Goal: Transaction & Acquisition: Purchase product/service

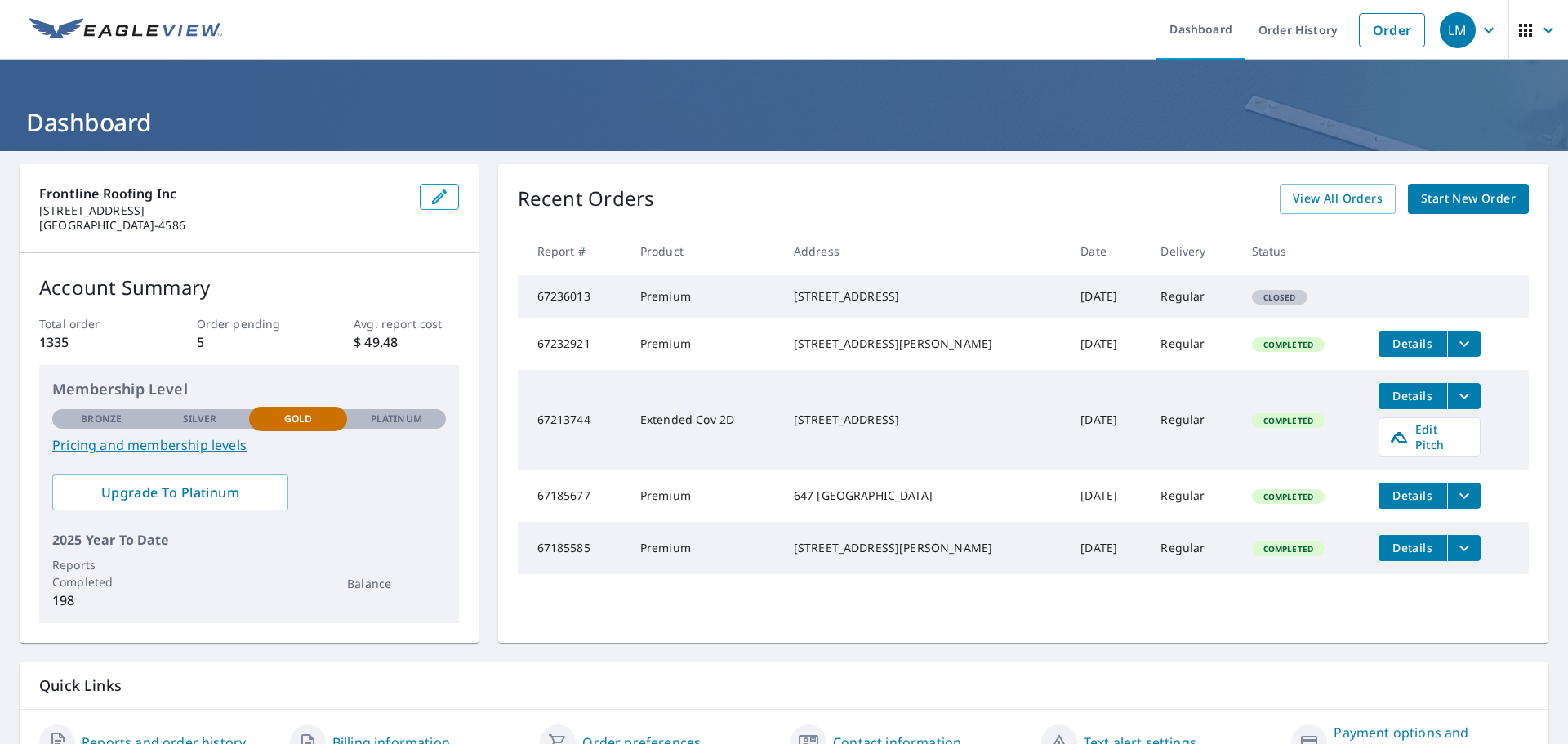
click at [1427, 206] on span "Start New Order" at bounding box center [1468, 198] width 95 height 20
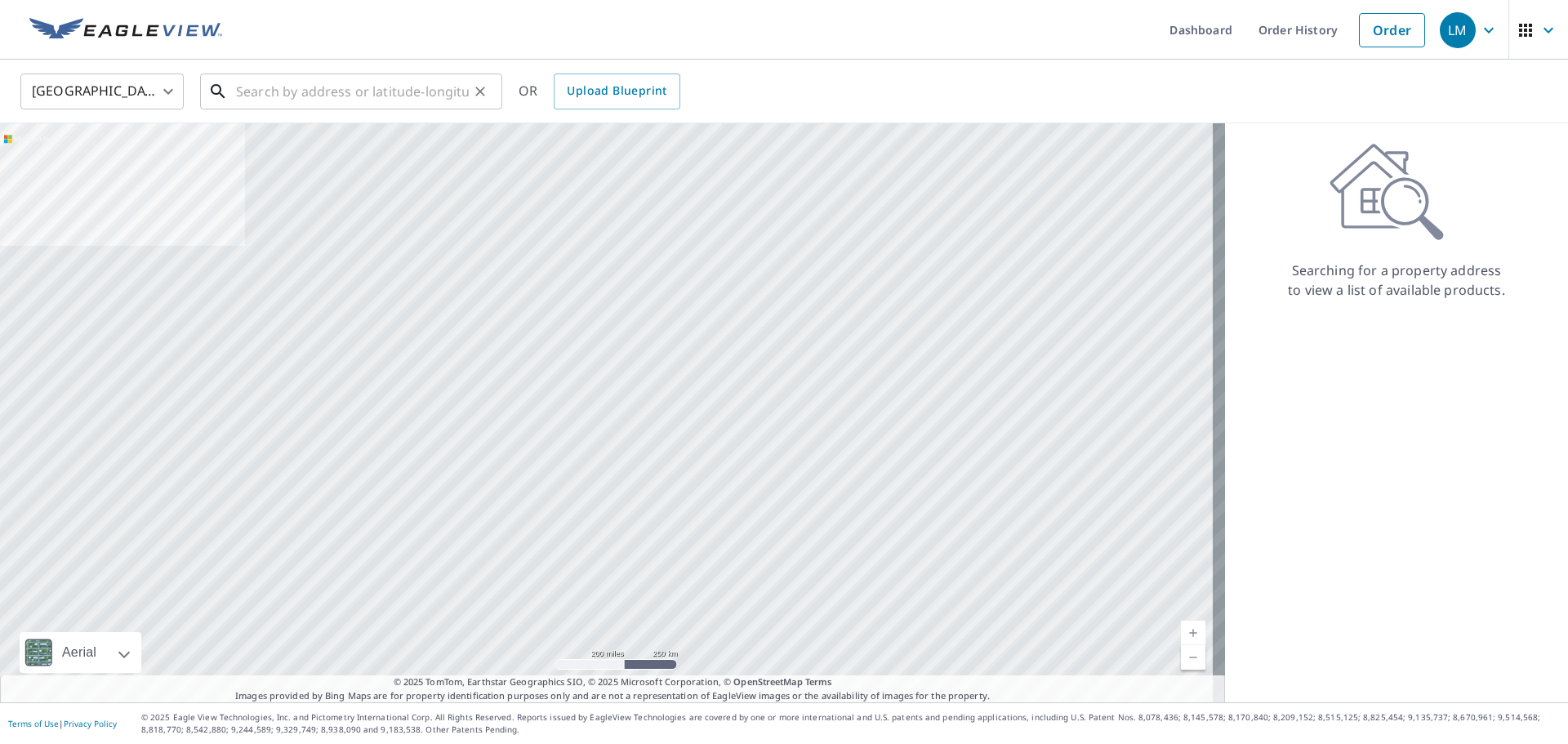
click at [277, 96] on input "text" at bounding box center [353, 91] width 233 height 45
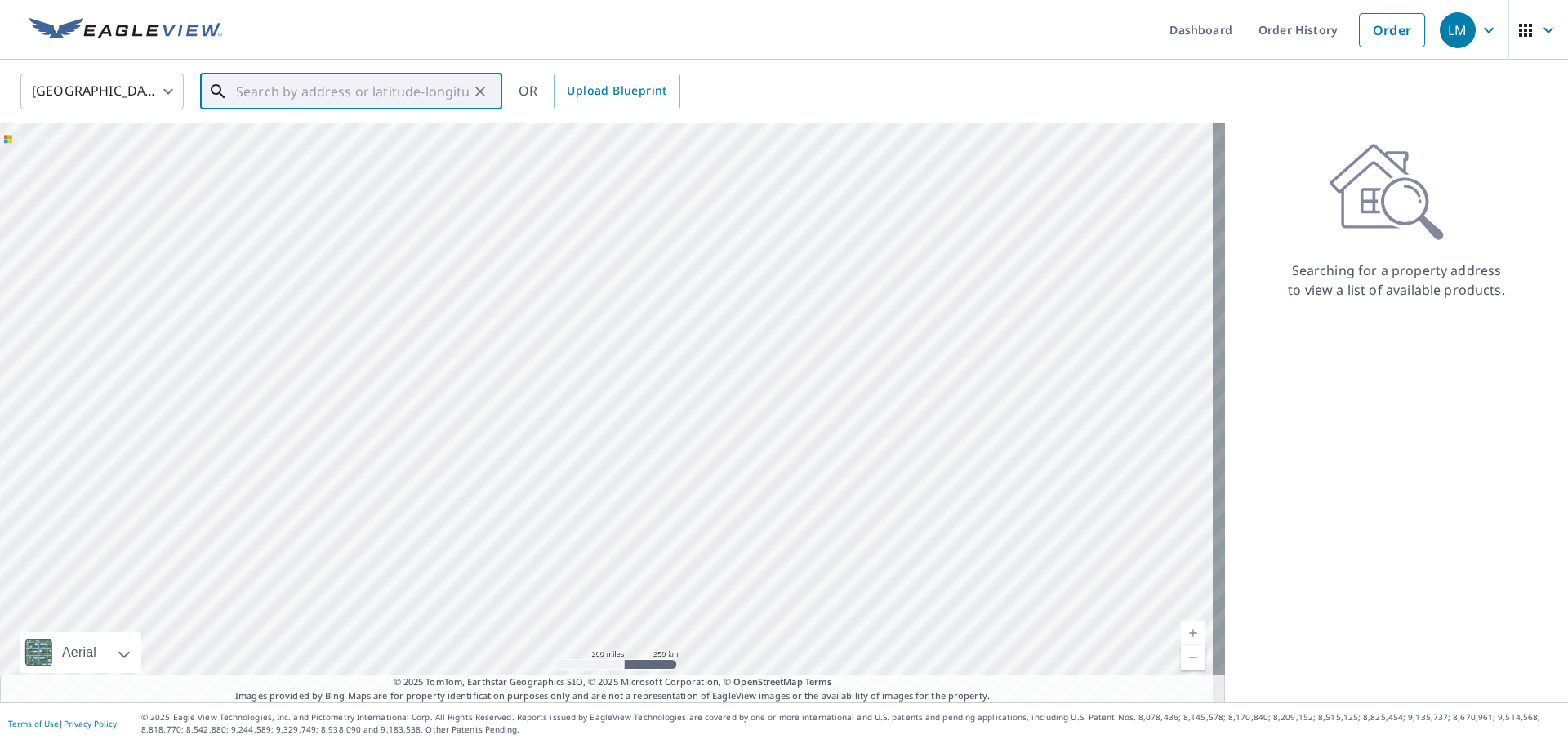
paste input "[STREET_ADDRESS][US_STATE]"
type input "[STREET_ADDRESS][US_STATE]"
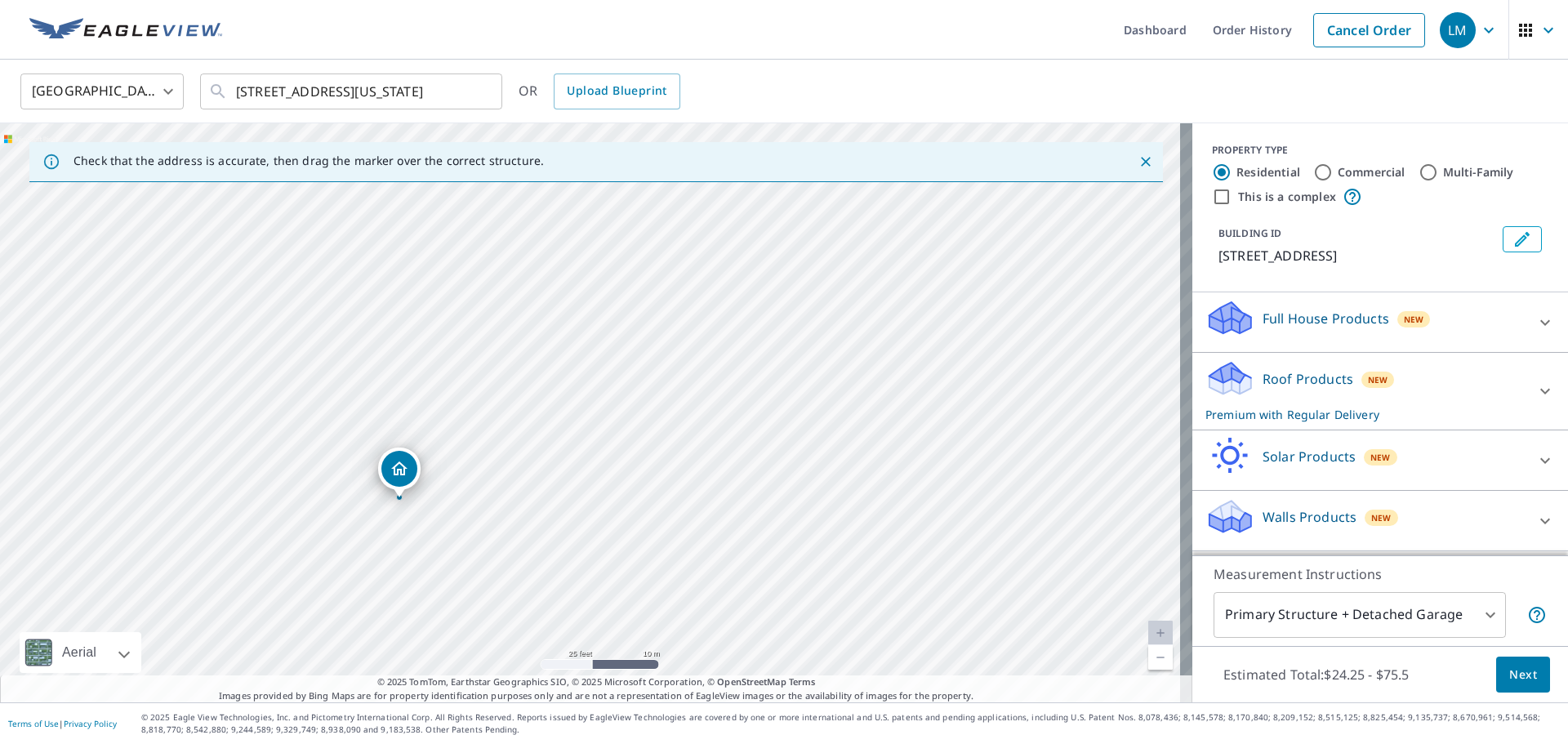
click at [1542, 672] on div "Estimated Total: $24.25 - $75.5 Next" at bounding box center [1380, 675] width 376 height 57
click at [1509, 668] on span "Next" at bounding box center [1523, 675] width 28 height 20
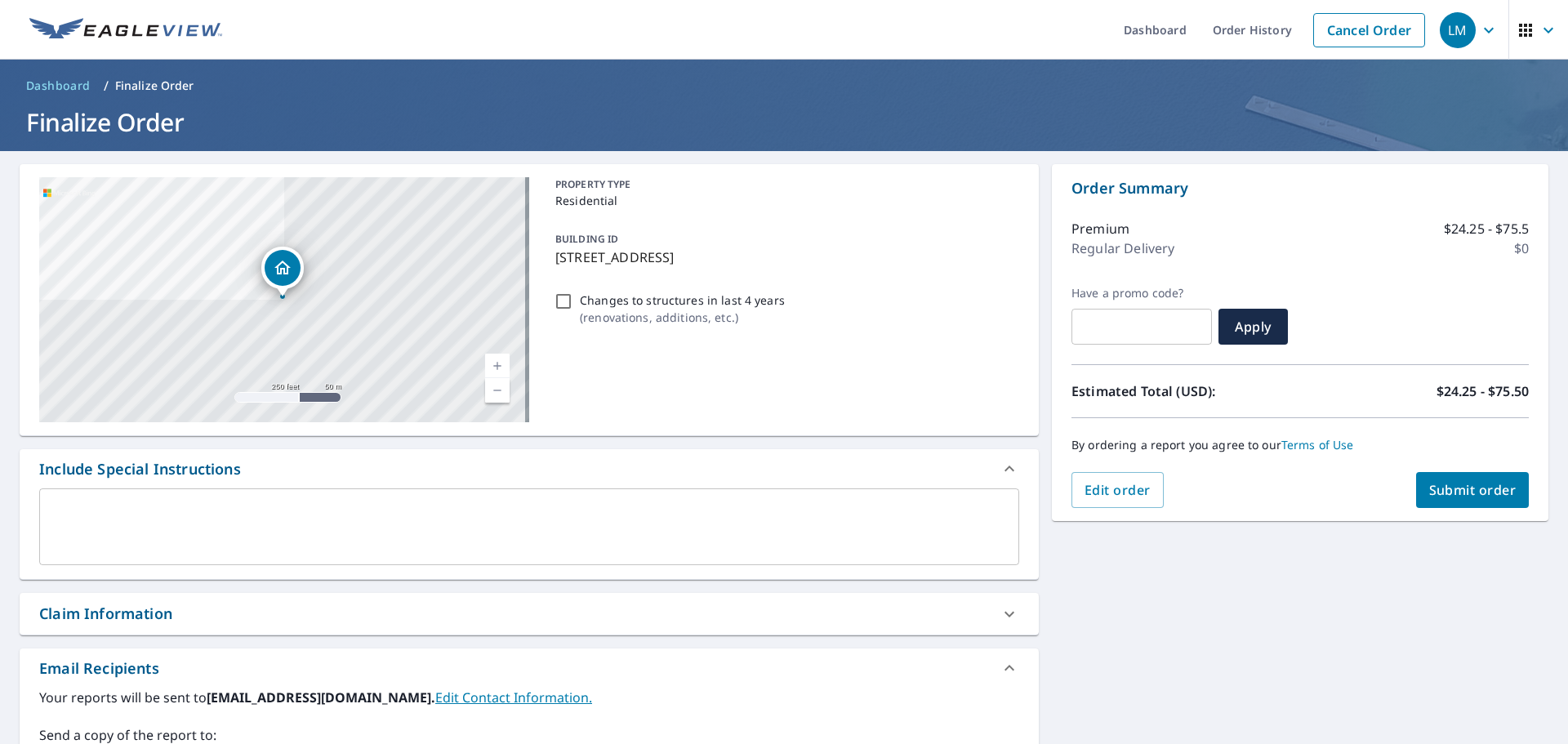
click at [1464, 489] on span "Submit order" at bounding box center [1473, 490] width 87 height 18
